Goal: Find specific page/section: Find specific page/section

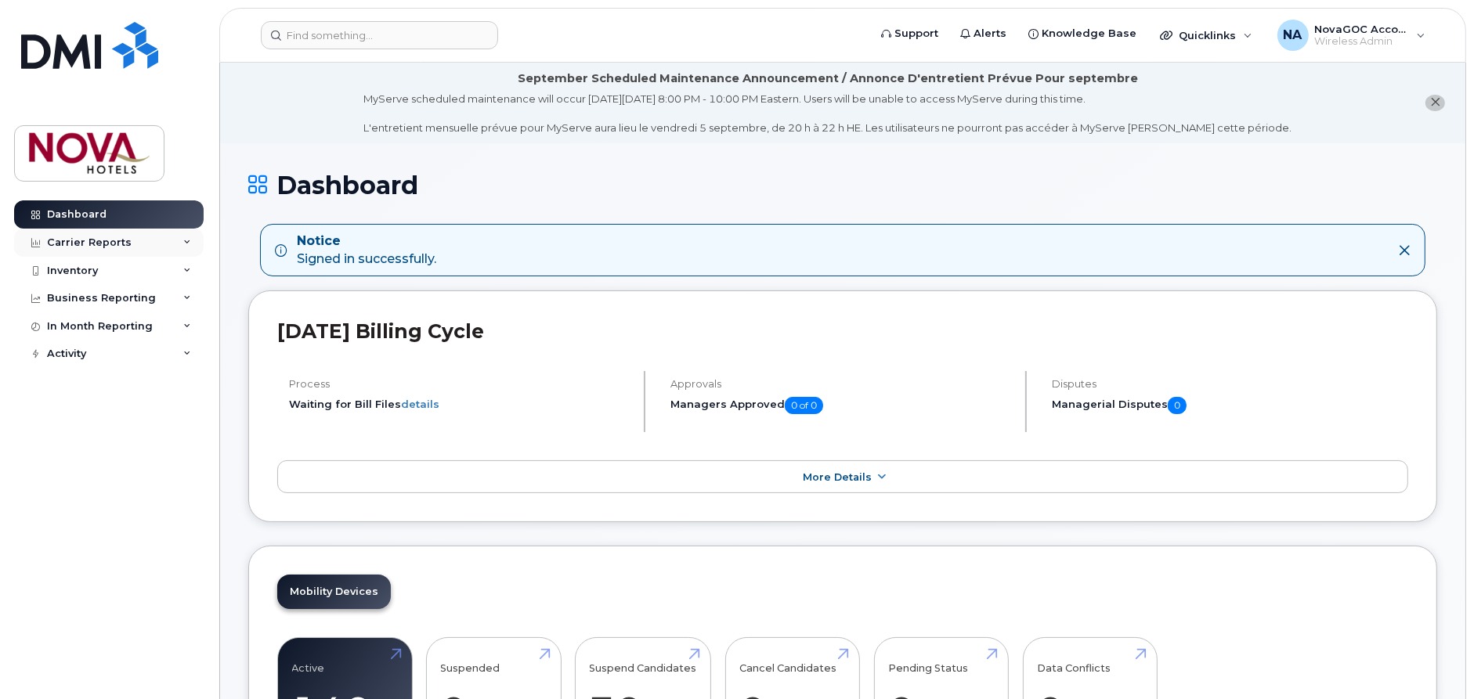
click at [35, 234] on div "Carrier Reports" at bounding box center [108, 243] width 189 height 28
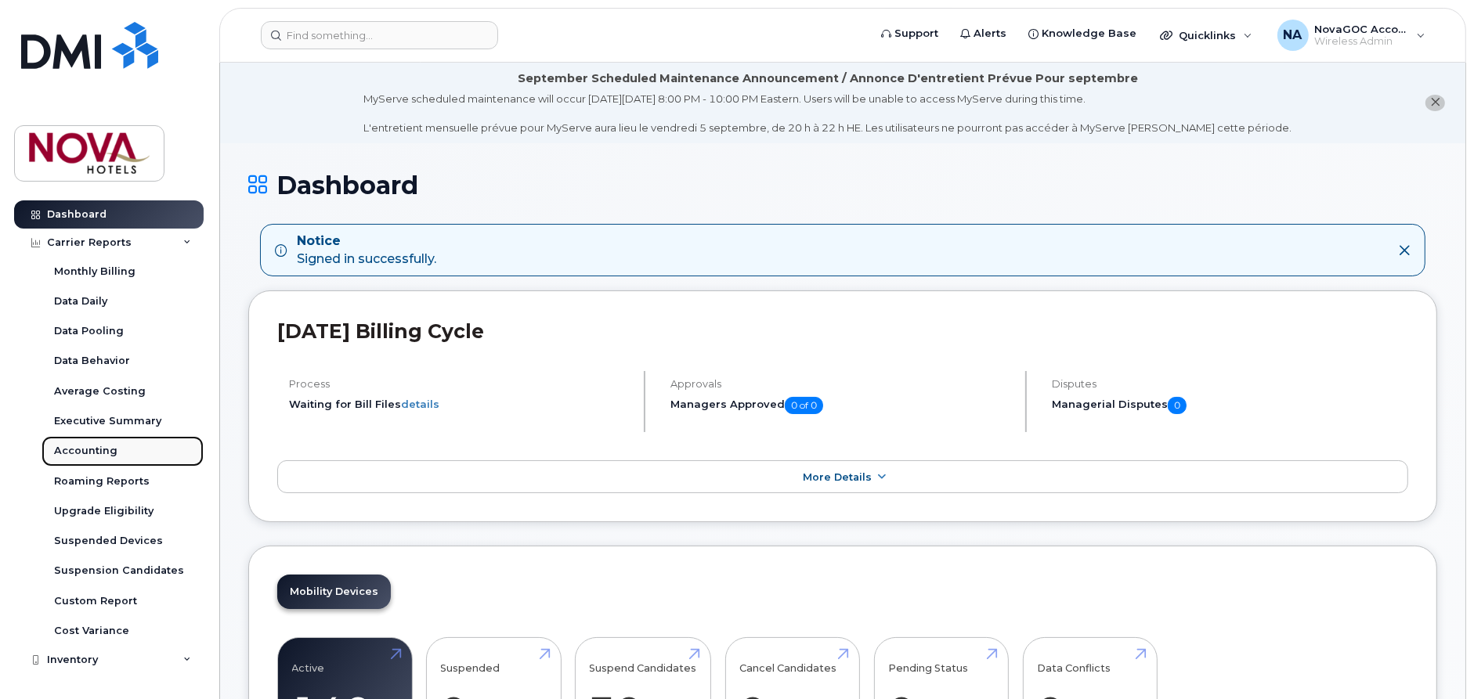
click at [67, 448] on div "Accounting" at bounding box center [85, 451] width 63 height 14
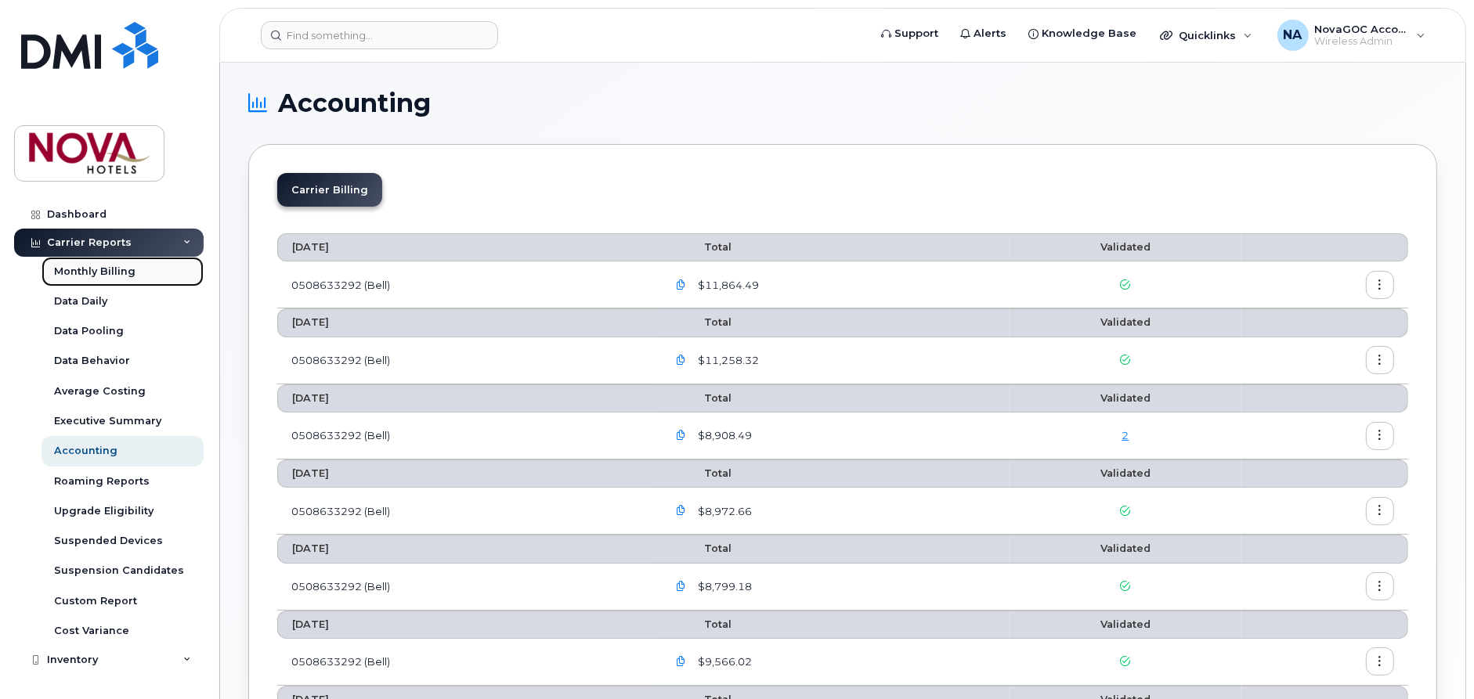
click at [123, 269] on div "Monthly Billing" at bounding box center [94, 272] width 81 height 14
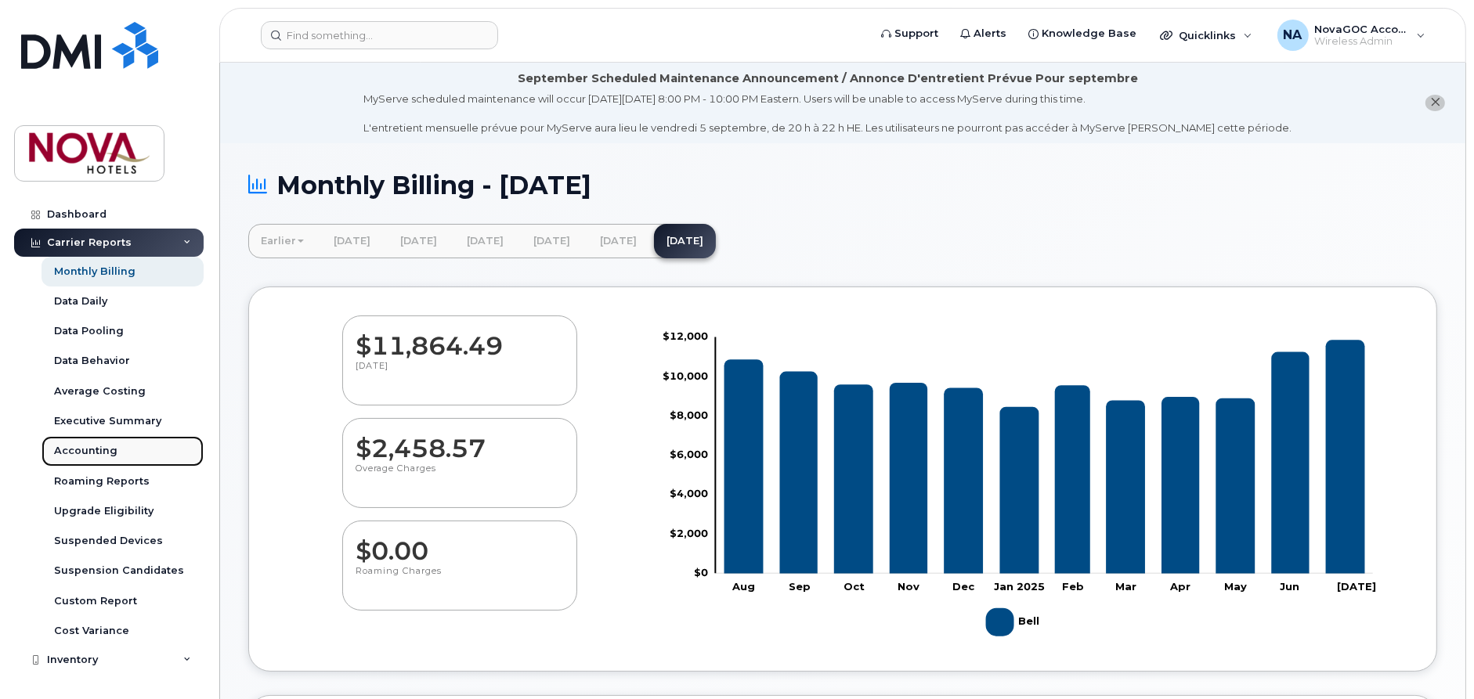
click at [89, 442] on link "Accounting" at bounding box center [123, 451] width 162 height 30
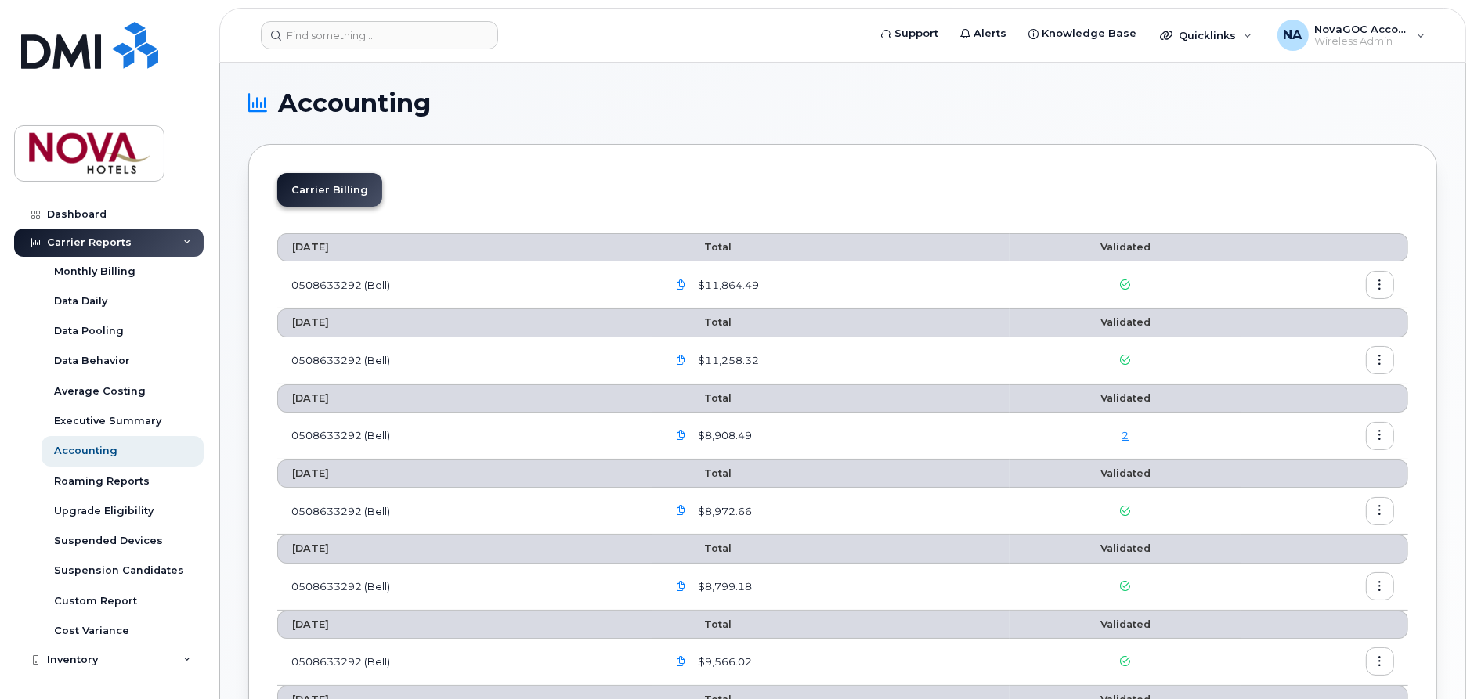
click at [1391, 283] on button "button" at bounding box center [1380, 285] width 28 height 28
